Goal: Share content

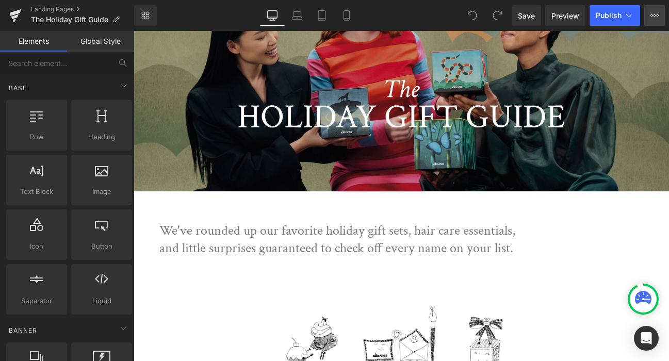
click at [651, 15] on icon at bounding box center [652, 15] width 3 height 2
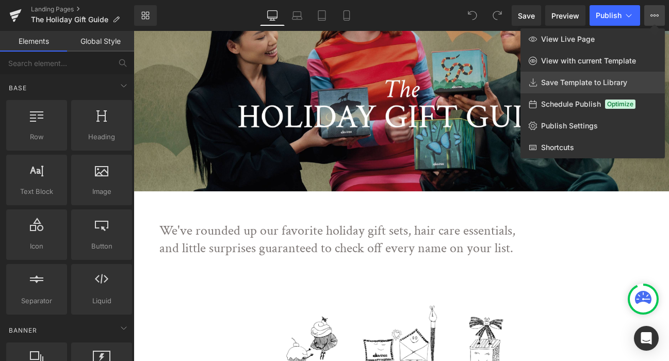
click at [569, 80] on span "Save Template to Library" at bounding box center [584, 82] width 86 height 9
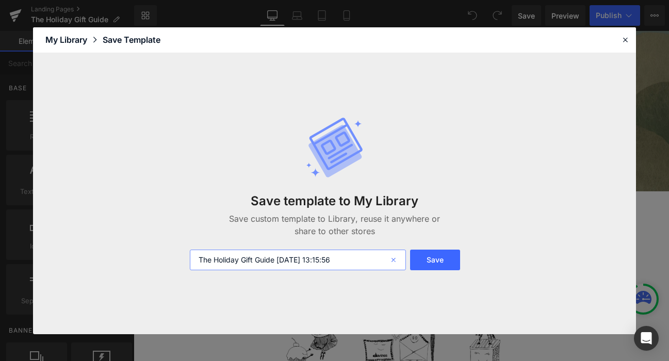
drag, startPoint x: 294, startPoint y: 262, endPoint x: 393, endPoint y: 262, distance: 99.6
click at [393, 262] on div "The Holiday Gift Guide [DATE] 13:15:56" at bounding box center [298, 260] width 216 height 21
click at [200, 259] on input "The Holiday Gift Guide 2025" at bounding box center [298, 260] width 216 height 21
type input "MIGRATE TO CAROLINA - The Holiday Gift Guide 2025"
click at [435, 261] on button "Save" at bounding box center [435, 260] width 50 height 21
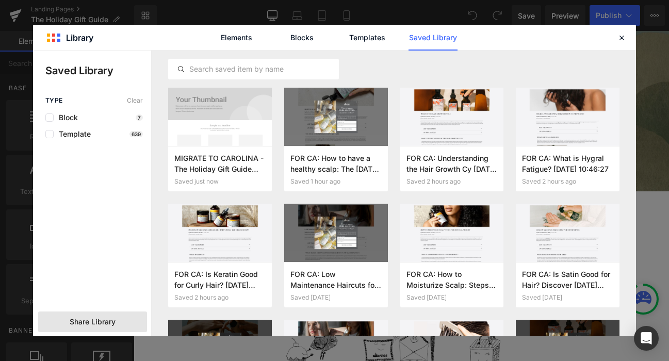
click at [93, 322] on span "Share Library" at bounding box center [93, 322] width 46 height 10
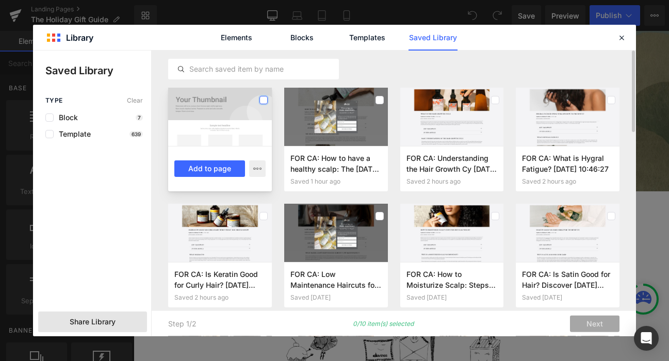
click at [263, 97] on label at bounding box center [264, 100] width 8 height 8
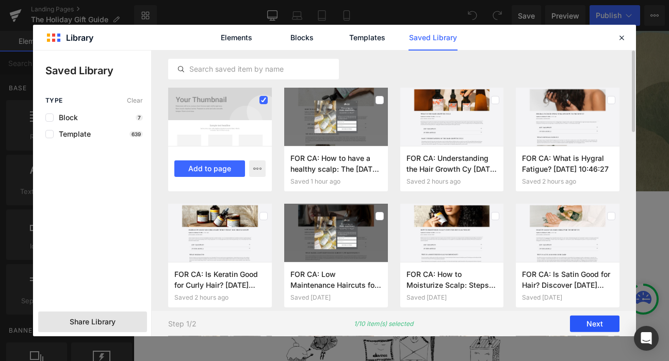
click at [587, 325] on button "Next" at bounding box center [595, 324] width 50 height 17
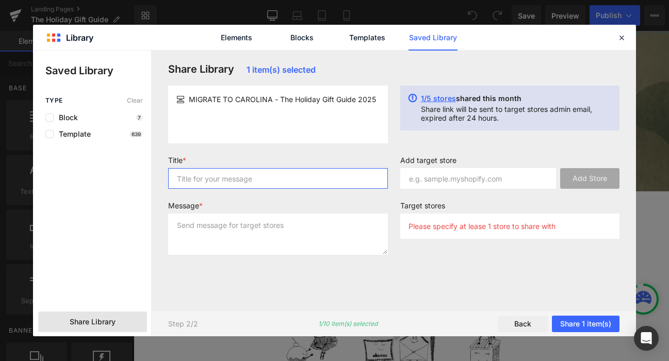
click at [204, 179] on input "text" at bounding box center [278, 178] width 220 height 21
type input "T"
type input "From DNA: The Holiday Gift Guide"
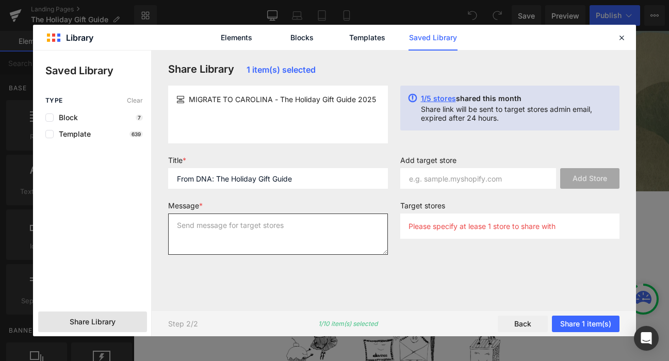
click at [231, 239] on textarea at bounding box center [278, 234] width 220 height 41
type textarea "H"
type textarea "Sending to [GEOGRAPHIC_DATA] from [PERSON_NAME]!"
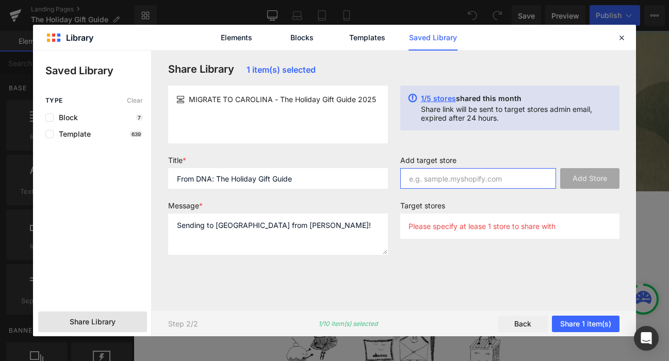
click at [481, 173] on input "text" at bounding box center [478, 178] width 156 height 21
paste input "[DOMAIN_NAME]"
type input "[DOMAIN_NAME]"
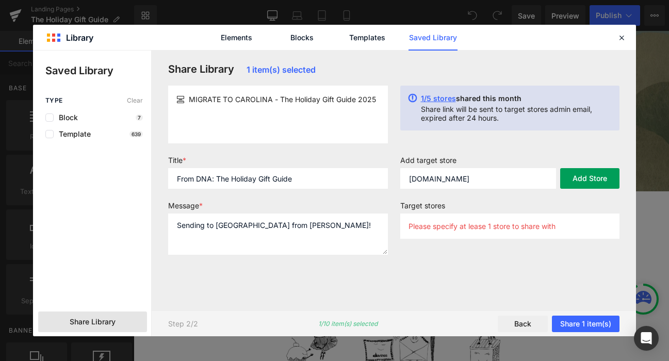
click at [596, 179] on button "Add Store" at bounding box center [589, 178] width 59 height 21
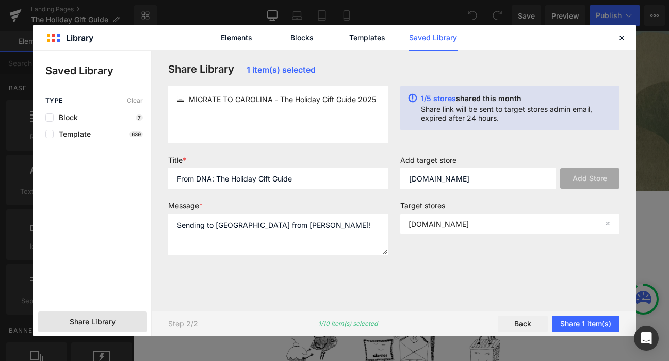
click at [405, 259] on div "Add target store [DOMAIN_NAME] Add Store Target stores [DOMAIN_NAME]" at bounding box center [510, 209] width 232 height 107
click at [586, 325] on button "Share 1 item(s)" at bounding box center [586, 324] width 68 height 17
